Goal: Task Accomplishment & Management: Manage account settings

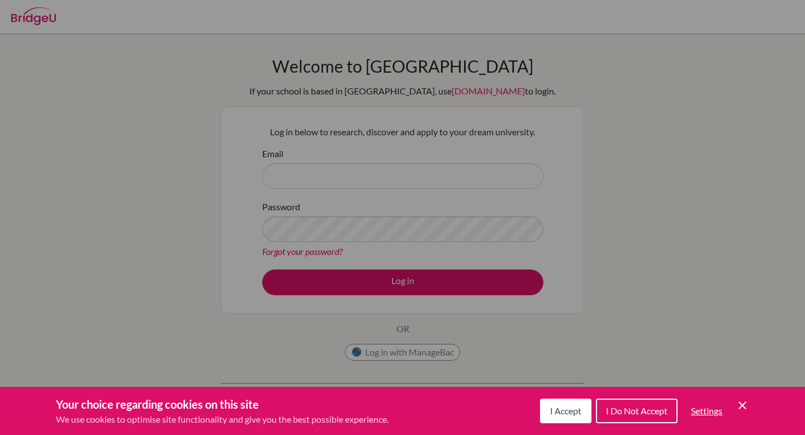
click at [736, 407] on icon "Cookie Control Close Icon" at bounding box center [742, 405] width 13 height 13
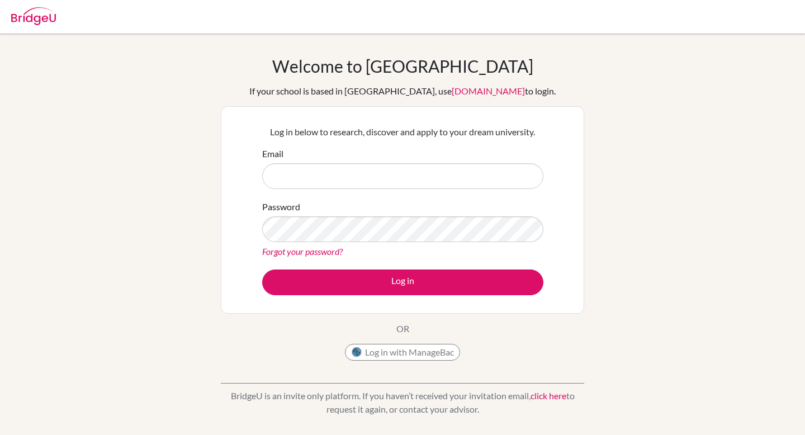
click at [463, 196] on form "Email Password Forgot your password? Log in" at bounding box center [402, 221] width 281 height 148
click at [463, 189] on form "Email Password Forgot your password? Log in" at bounding box center [402, 221] width 281 height 148
click at [466, 181] on input "Email" at bounding box center [402, 176] width 281 height 26
type input "l"
click at [344, 178] on input "Email" at bounding box center [402, 176] width 281 height 26
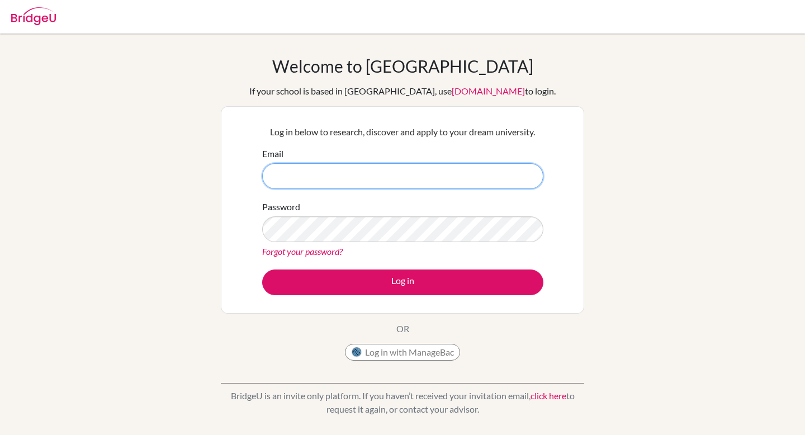
type input "[EMAIL_ADDRESS][DOMAIN_NAME]"
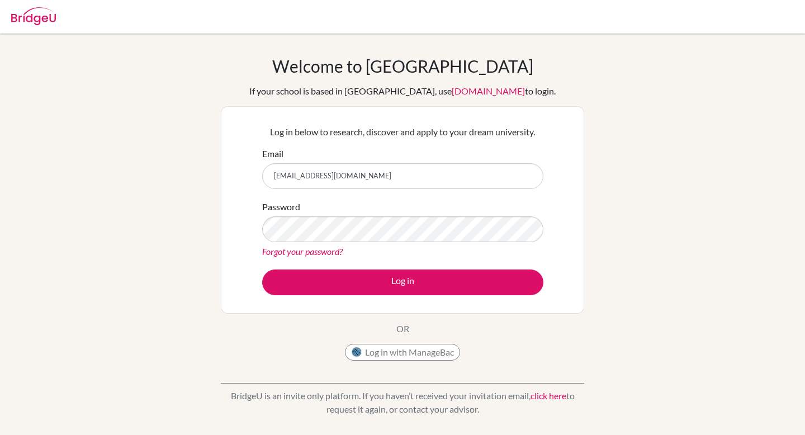
click at [346, 297] on div "Log in below to research, discover and apply to your dream university. Email [E…" at bounding box center [402, 210] width 295 height 184
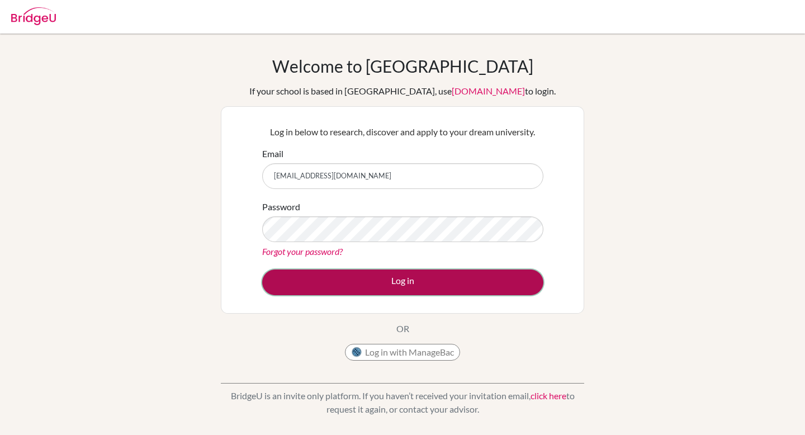
click at [346, 284] on button "Log in" at bounding box center [402, 282] width 281 height 26
